Goal: Connect with others: Connect with others

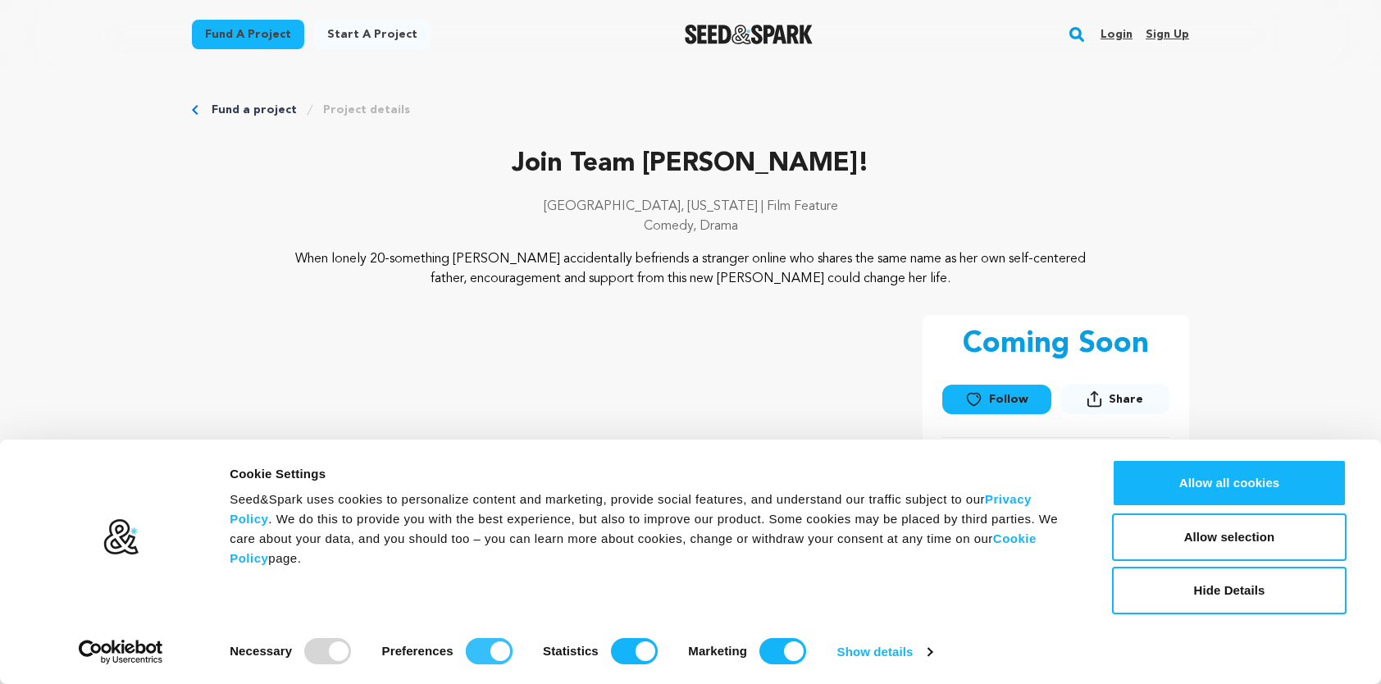
click at [477, 652] on input "Preferences" at bounding box center [489, 651] width 47 height 26
checkbox input "false"
click at [628, 655] on input "Statistics" at bounding box center [634, 651] width 47 height 26
checkbox input "false"
click at [771, 651] on input "Marketing" at bounding box center [782, 651] width 47 height 26
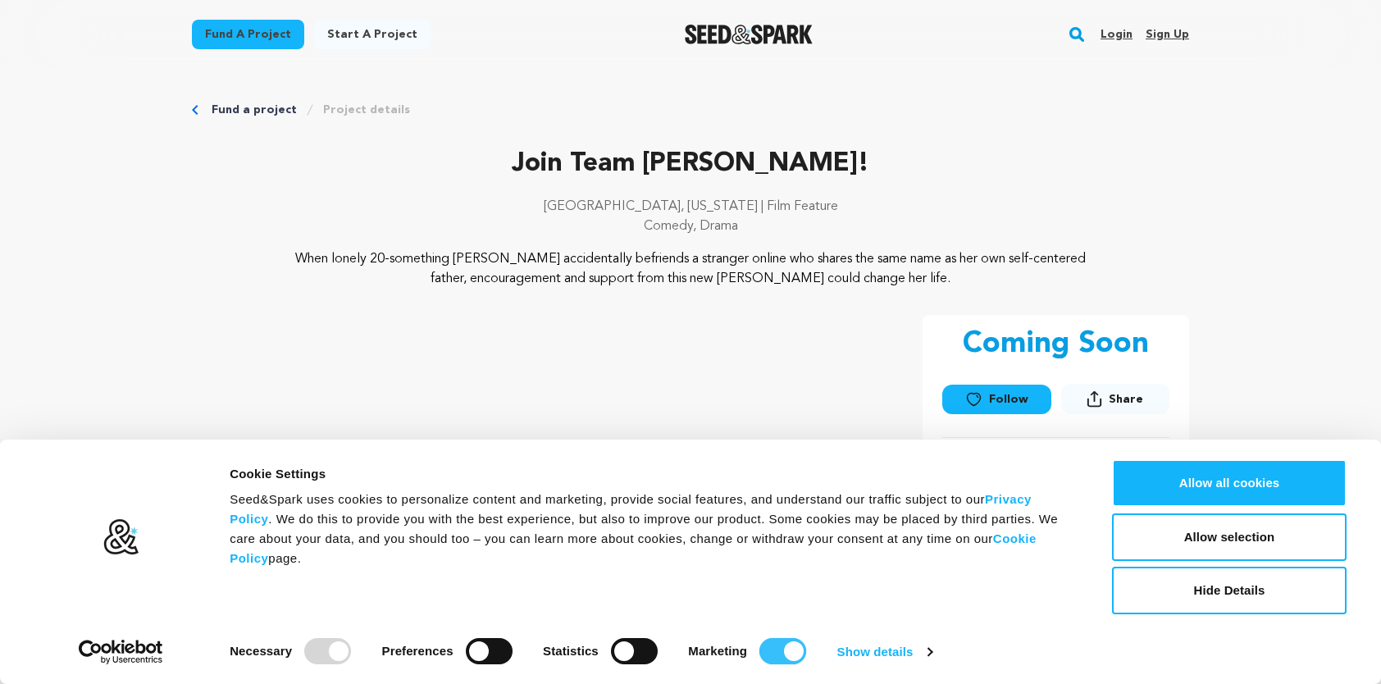
checkbox input "false"
click at [1204, 532] on button "Allow selection" at bounding box center [1229, 537] width 235 height 48
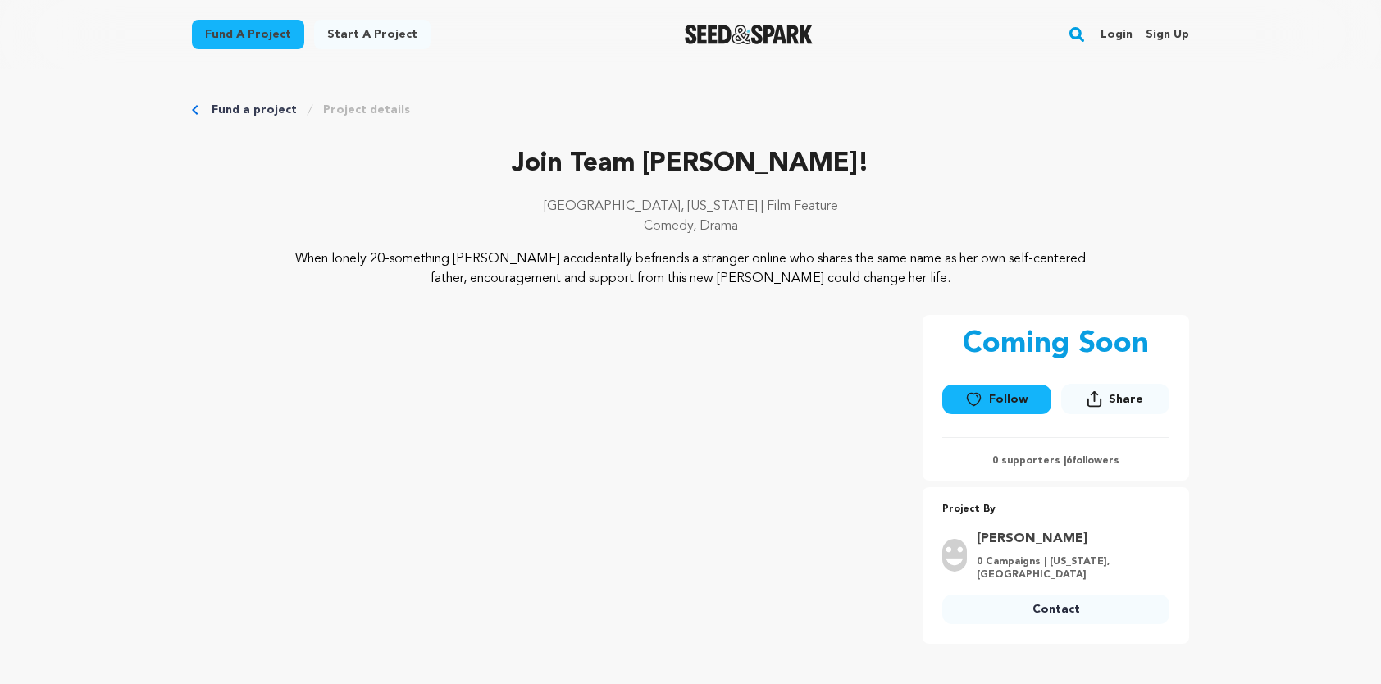
click at [990, 403] on link "Follow" at bounding box center [996, 400] width 108 height 30
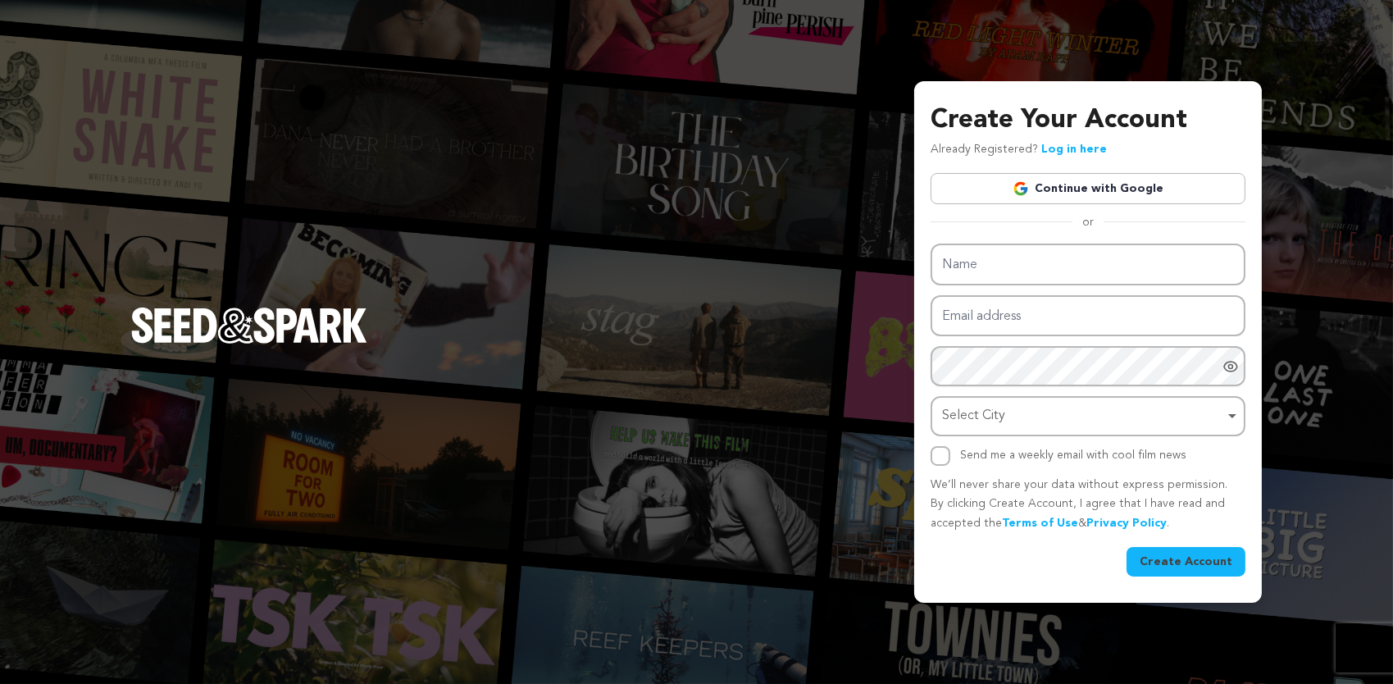
click at [1092, 189] on link "Continue with Google" at bounding box center [1088, 188] width 315 height 31
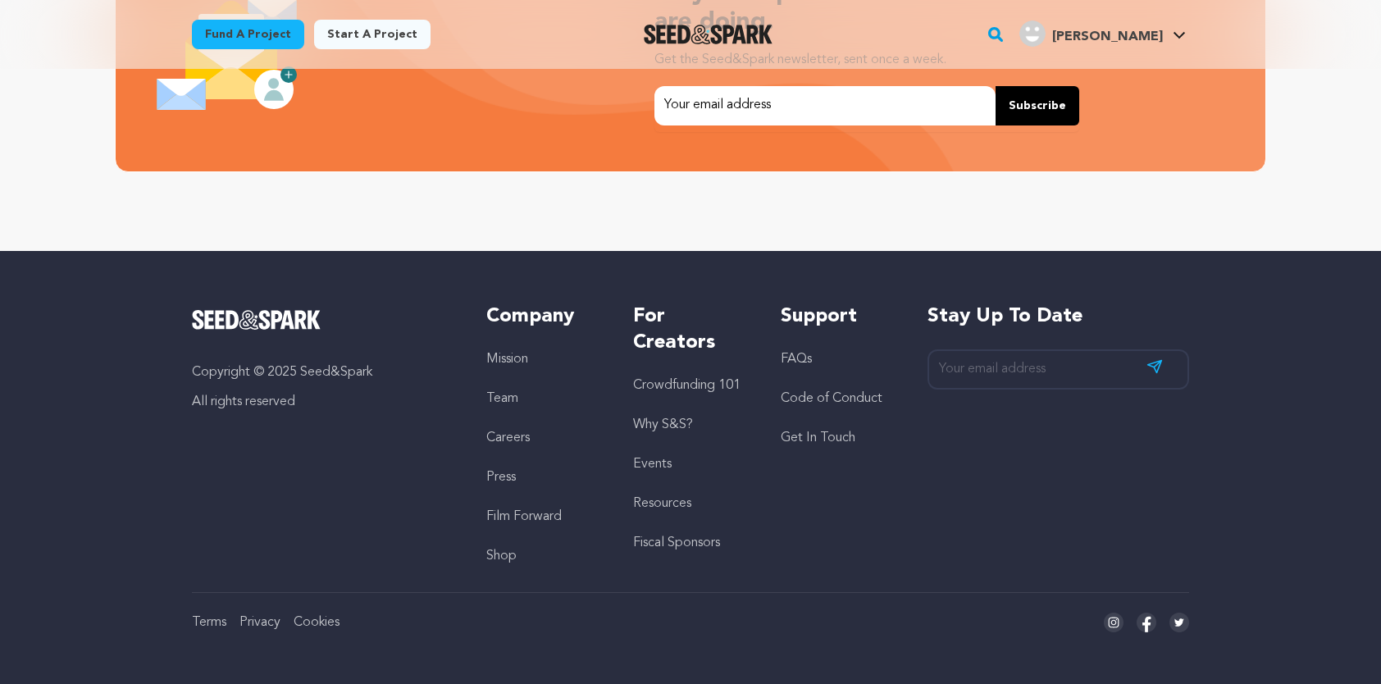
scroll to position [0, 367]
